Goal: Information Seeking & Learning: Compare options

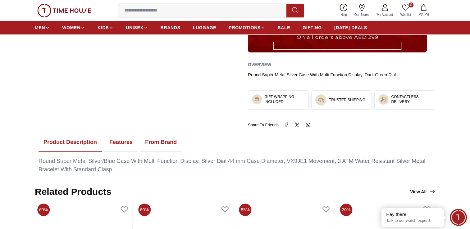
scroll to position [261, 0]
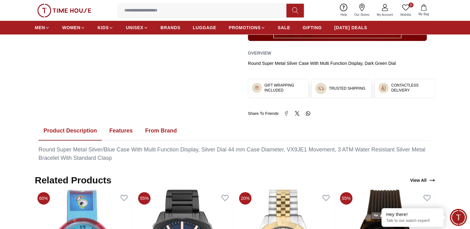
click at [120, 130] on button "Features" at bounding box center [120, 130] width 33 height 19
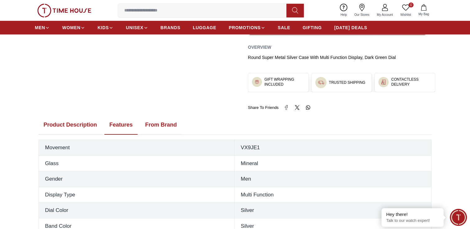
scroll to position [224, 0]
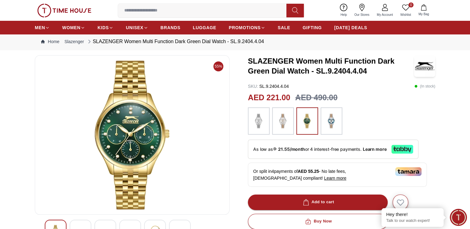
scroll to position [12, 0]
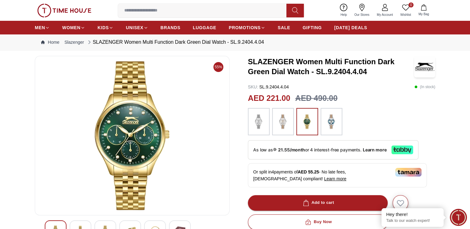
click at [326, 118] on img at bounding box center [332, 121] width 16 height 21
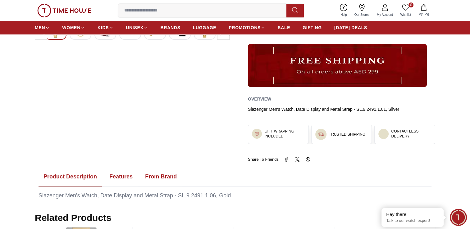
scroll to position [211, 0]
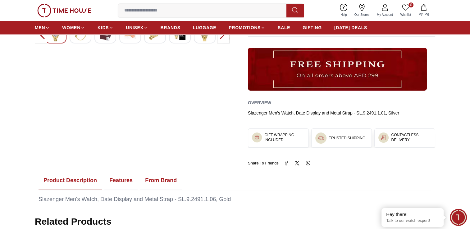
click at [122, 183] on button "Features" at bounding box center [120, 180] width 33 height 19
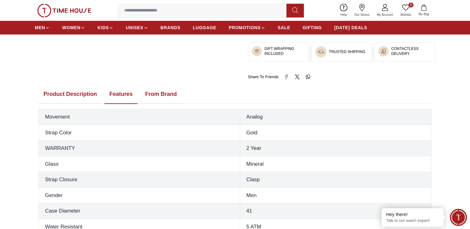
scroll to position [298, 0]
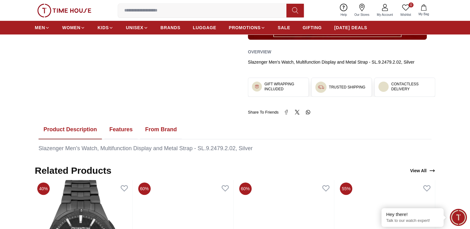
scroll to position [262, 0]
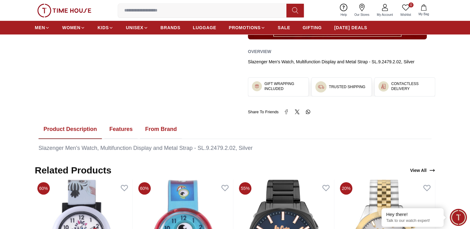
click at [122, 124] on button "Features" at bounding box center [120, 129] width 33 height 19
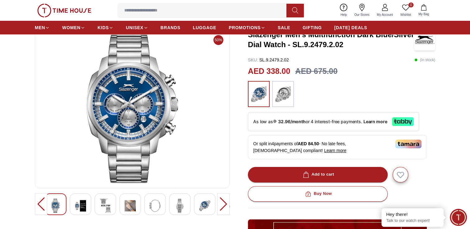
scroll to position [39, 0]
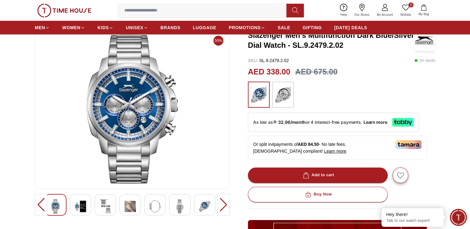
click at [287, 96] on img at bounding box center [283, 95] width 16 height 20
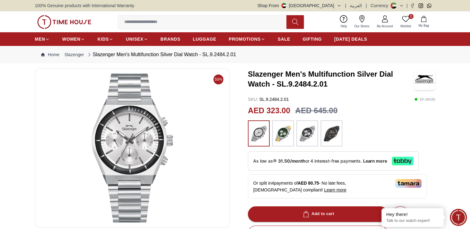
scroll to position [200, 0]
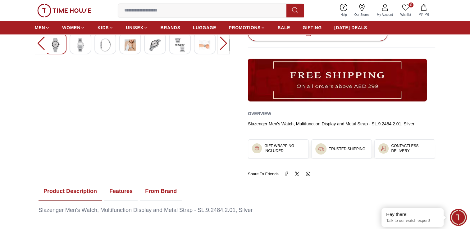
click at [114, 193] on button "Features" at bounding box center [120, 191] width 33 height 19
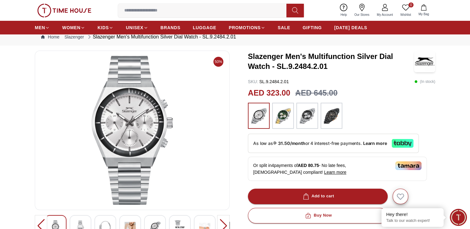
scroll to position [14, 0]
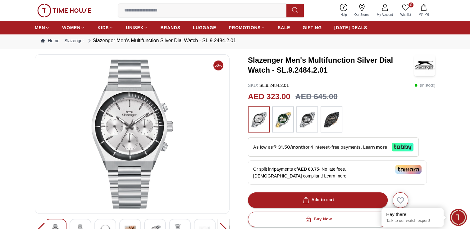
click at [329, 121] on img at bounding box center [332, 120] width 16 height 20
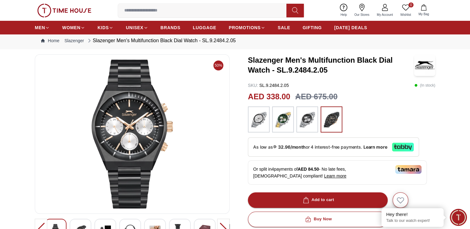
click at [306, 123] on img at bounding box center [307, 120] width 16 height 20
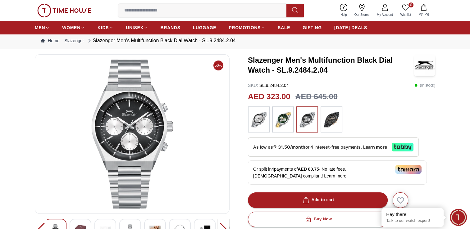
click at [244, 11] on input at bounding box center [204, 10] width 173 height 12
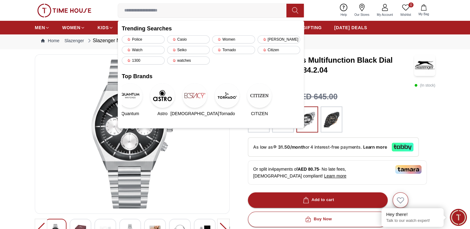
paste input "**********"
type input "**********"
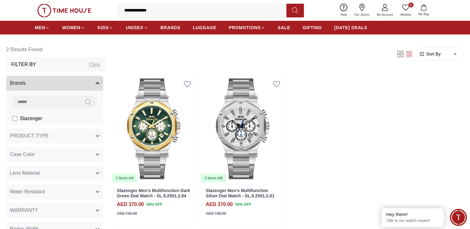
scroll to position [26, 0]
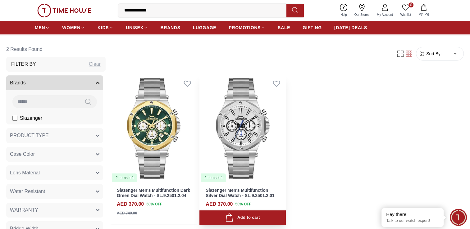
click at [238, 188] on link "Slazenger Men's Multifunction Silver Dial Watch - SL.9.2501.2.01" at bounding box center [240, 193] width 69 height 10
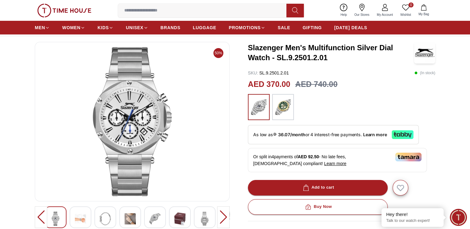
scroll to position [227, 0]
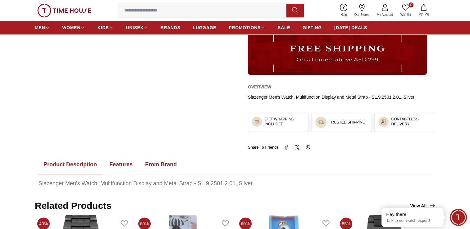
click at [130, 165] on button "Features" at bounding box center [120, 164] width 33 height 19
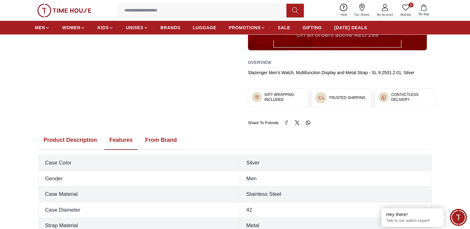
scroll to position [252, 0]
click at [184, 8] on input at bounding box center [204, 10] width 173 height 12
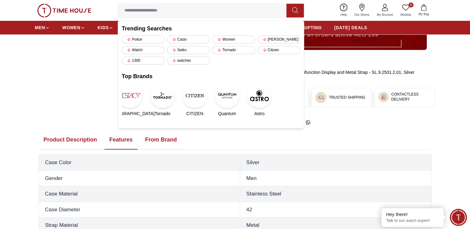
paste input "**********"
type input "**********"
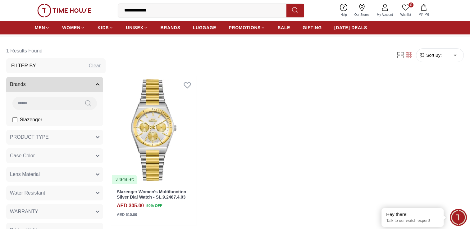
scroll to position [37, 0]
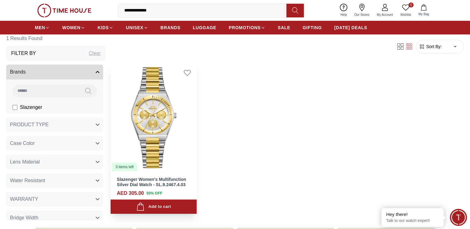
click at [169, 116] on img at bounding box center [154, 117] width 86 height 109
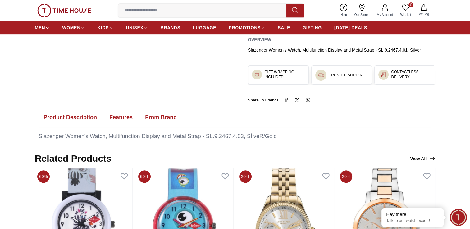
scroll to position [286, 0]
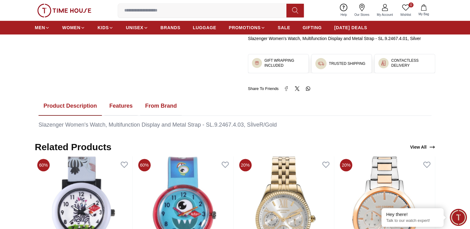
click at [123, 107] on button "Features" at bounding box center [120, 106] width 33 height 19
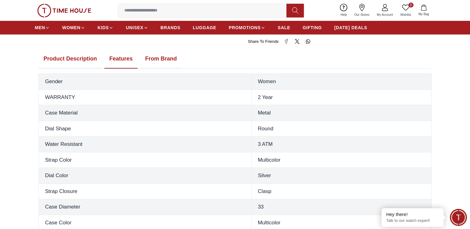
scroll to position [348, 0]
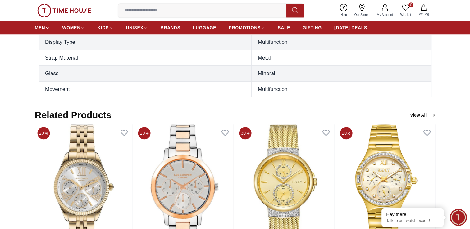
click at [123, 107] on body "100% Genuine products with International Warranty Shop From UAE | العربية | Cur…" at bounding box center [235, 102] width 470 height 1263
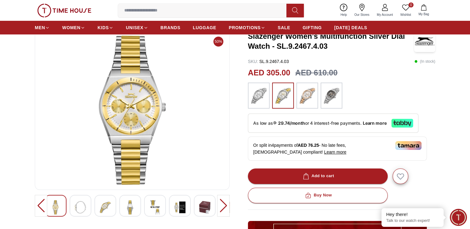
scroll to position [37, 0]
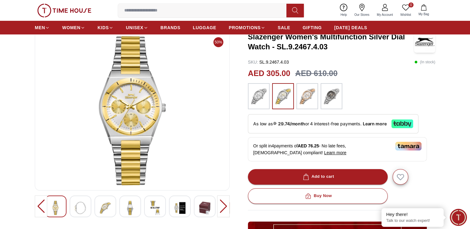
click at [303, 93] on img at bounding box center [307, 96] width 16 height 20
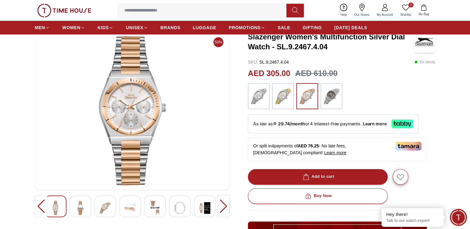
click at [336, 100] on img at bounding box center [332, 96] width 16 height 20
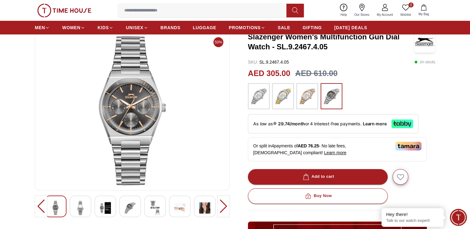
click at [207, 15] on input at bounding box center [204, 10] width 173 height 12
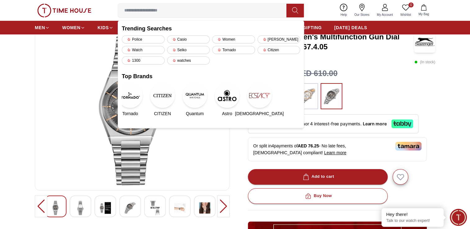
paste input "**********"
type input "**********"
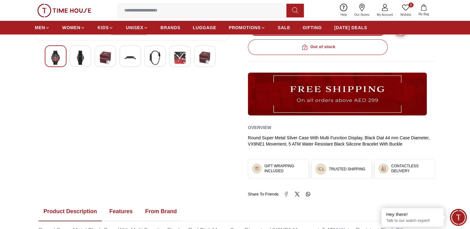
scroll to position [200, 0]
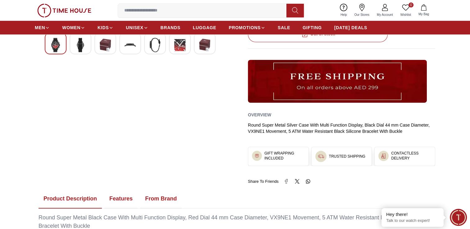
click at [123, 200] on button "Features" at bounding box center [120, 198] width 33 height 19
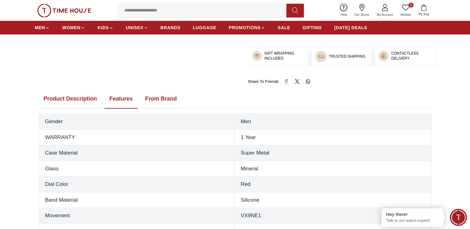
scroll to position [300, 0]
click at [86, 100] on button "Product Description" at bounding box center [70, 99] width 63 height 19
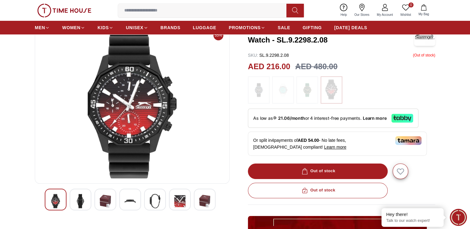
scroll to position [26, 0]
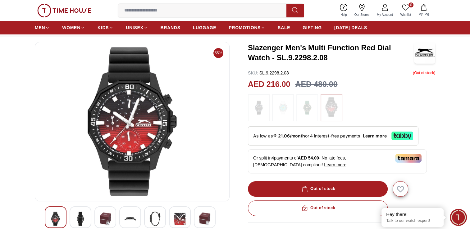
click at [305, 104] on img at bounding box center [307, 107] width 16 height 21
